Goal: Information Seeking & Learning: Learn about a topic

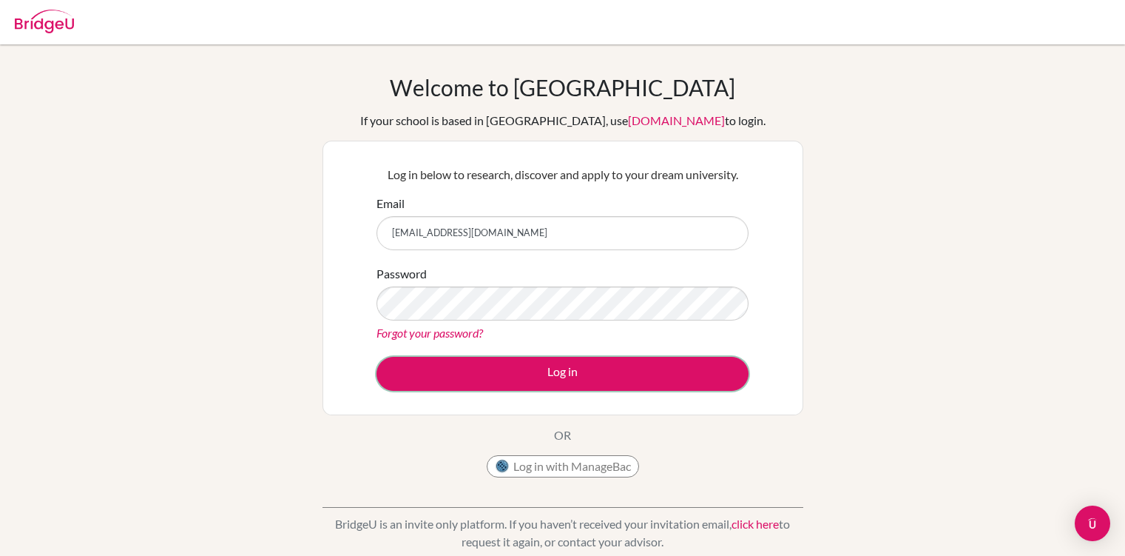
click at [495, 375] on button "Log in" at bounding box center [563, 374] width 372 height 34
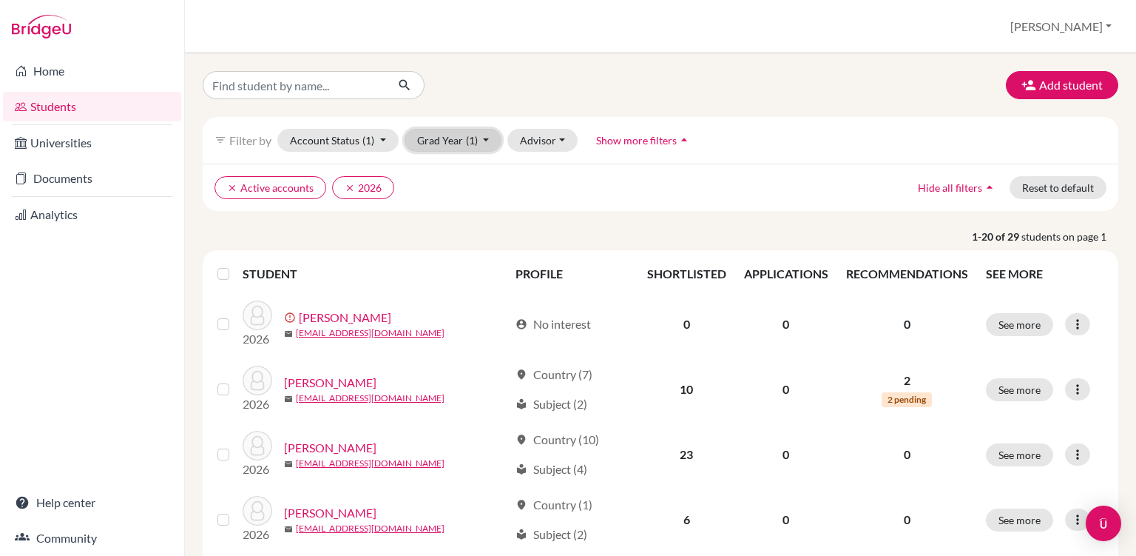
click at [485, 141] on button "Grad Year (1)" at bounding box center [454, 140] width 98 height 23
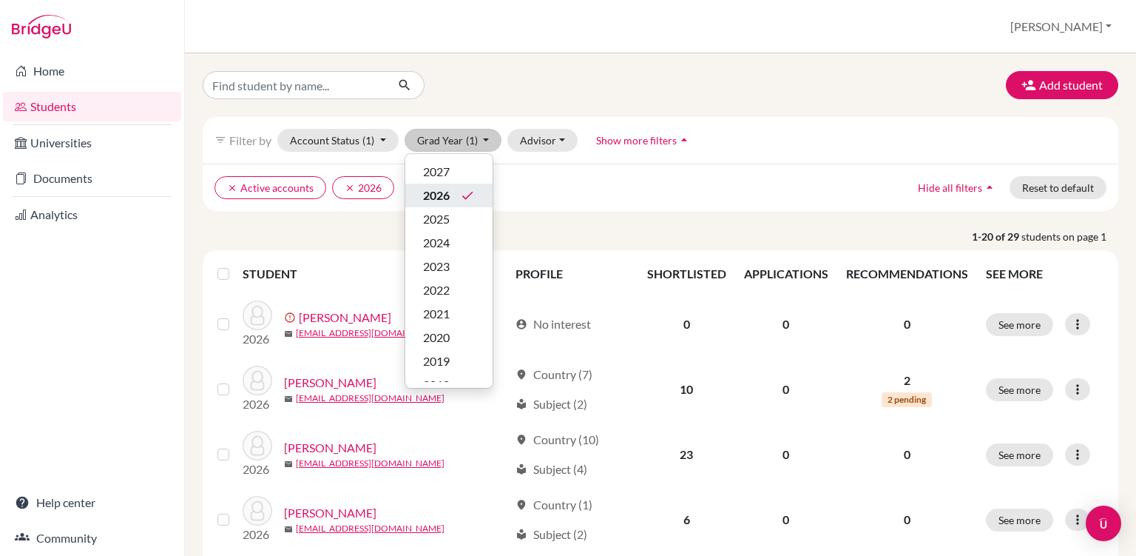
click at [471, 193] on icon "done" at bounding box center [467, 195] width 15 height 15
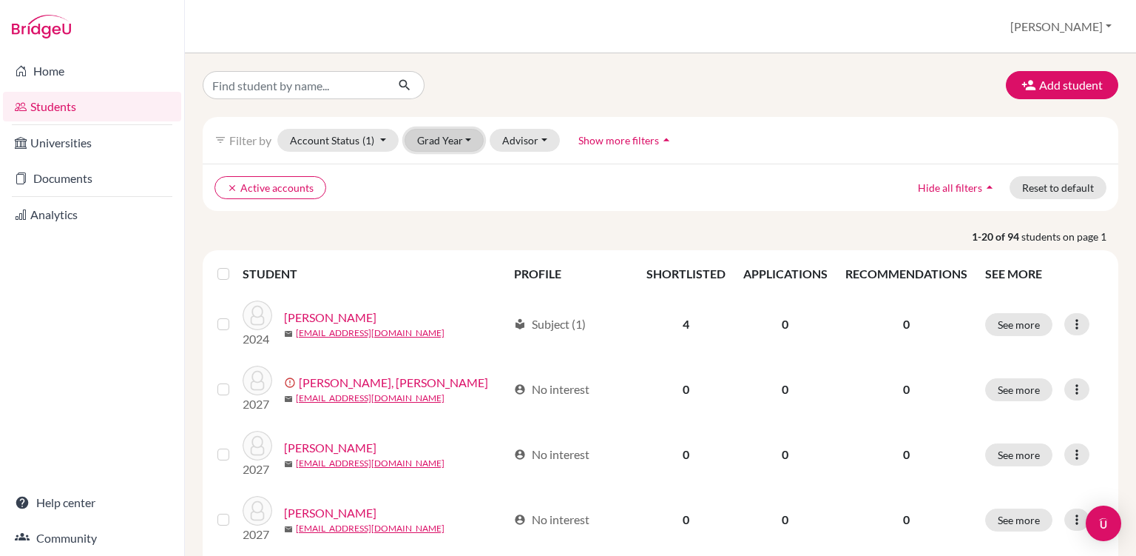
click at [456, 140] on button "Grad Year" at bounding box center [445, 140] width 80 height 23
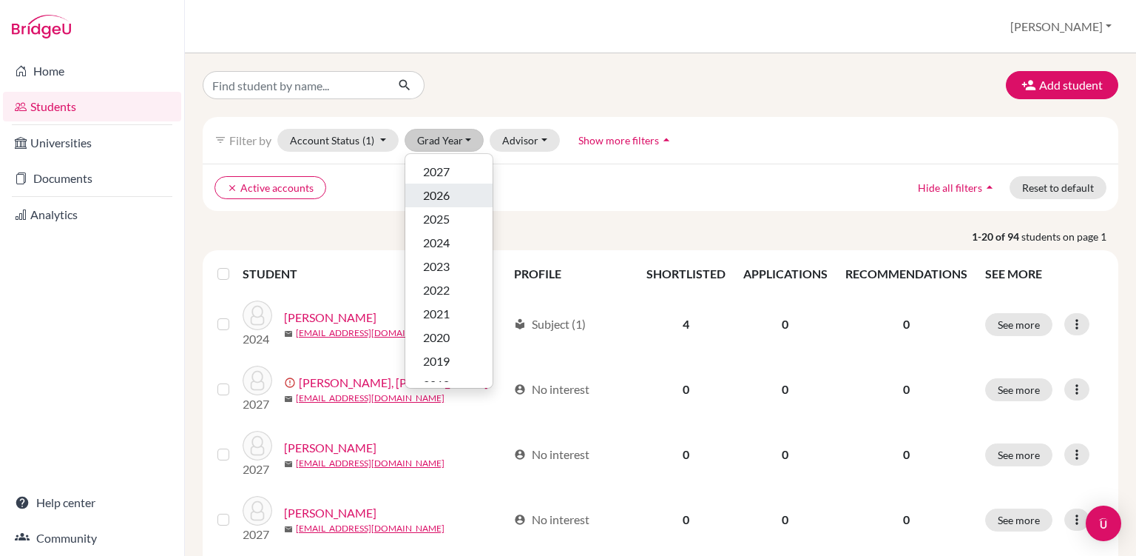
click at [453, 198] on div "2026" at bounding box center [449, 195] width 52 height 18
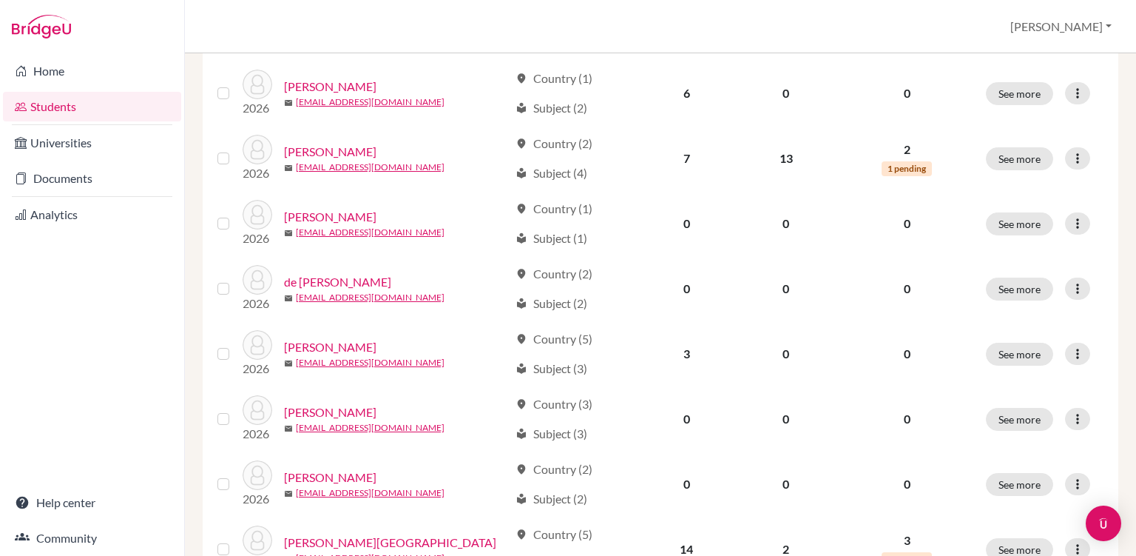
scroll to position [426, 0]
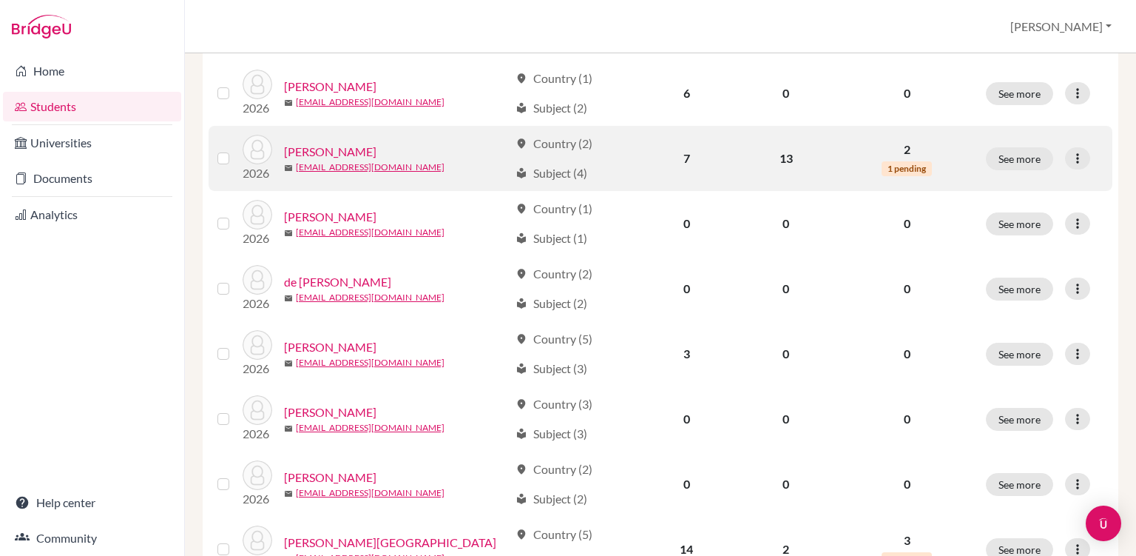
click at [348, 149] on link "[PERSON_NAME]" at bounding box center [330, 152] width 92 height 18
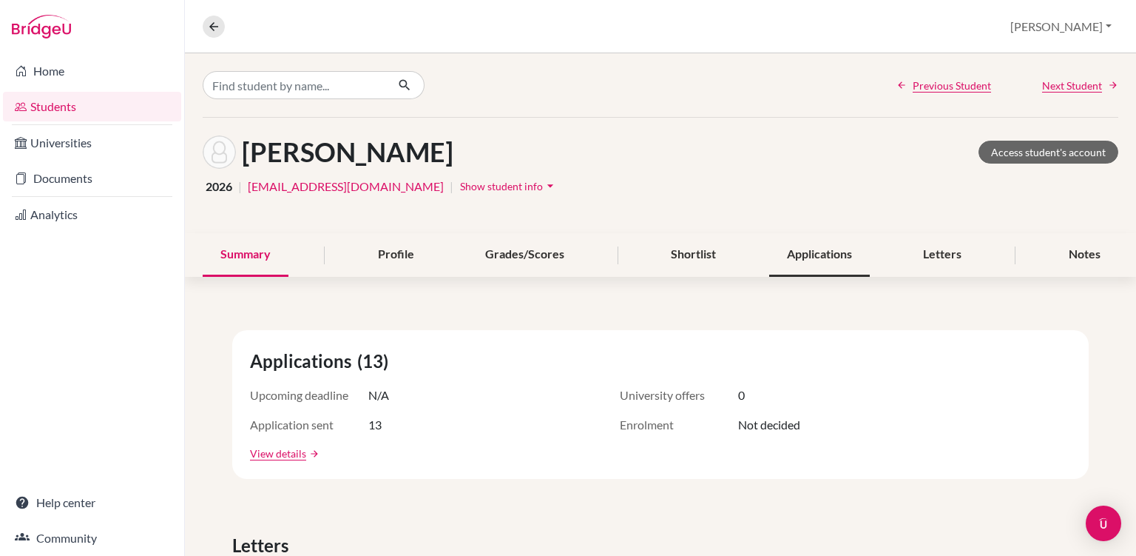
click at [807, 263] on div "Applications" at bounding box center [819, 255] width 101 height 44
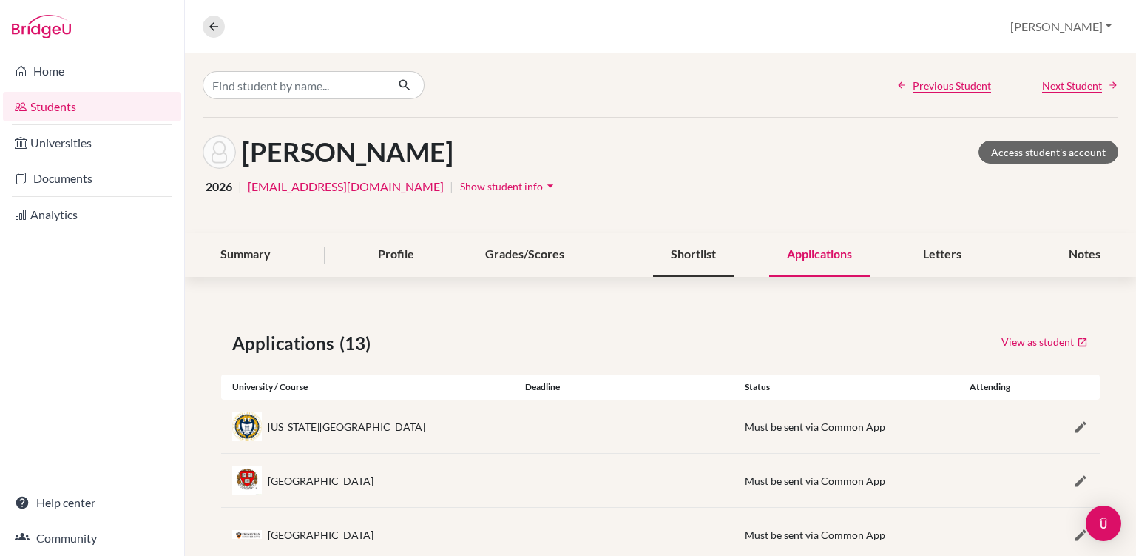
click at [704, 259] on div "Shortlist" at bounding box center [693, 255] width 81 height 44
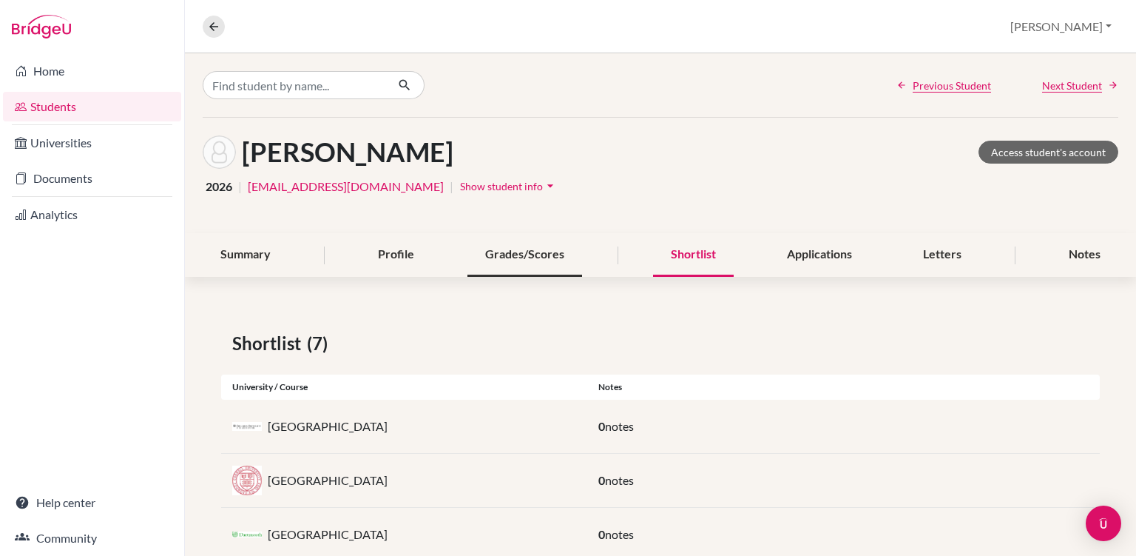
click at [545, 266] on div "Grades/Scores" at bounding box center [525, 255] width 115 height 44
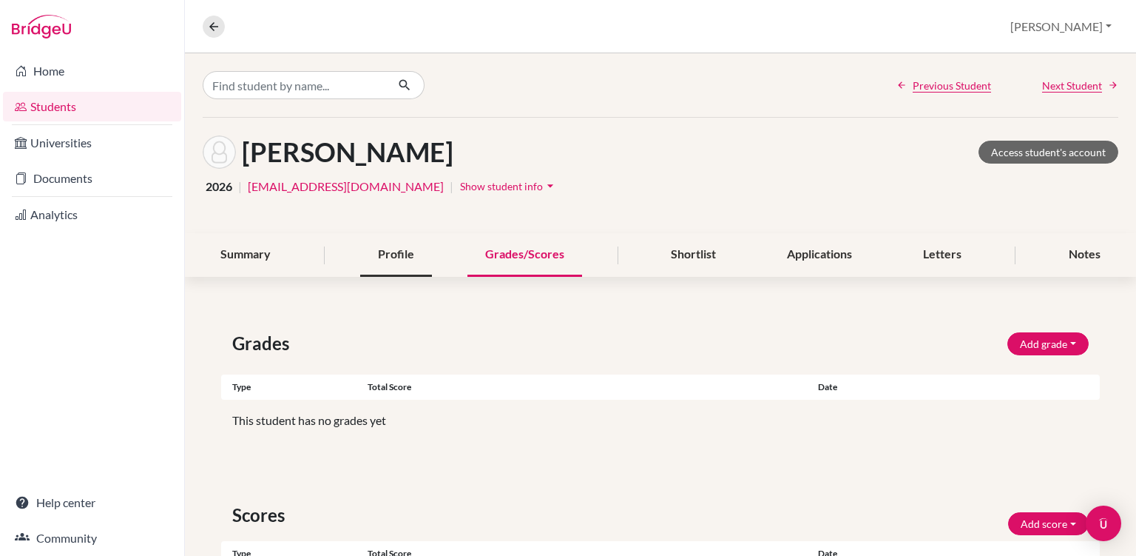
click at [416, 251] on div "Profile" at bounding box center [396, 255] width 72 height 44
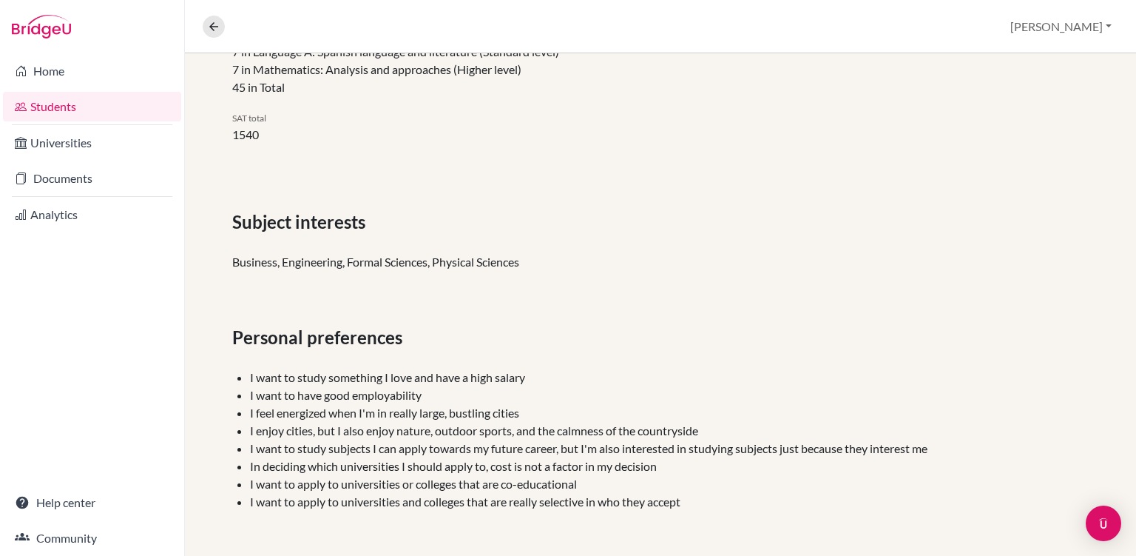
scroll to position [590, 0]
